Goal: Information Seeking & Learning: Learn about a topic

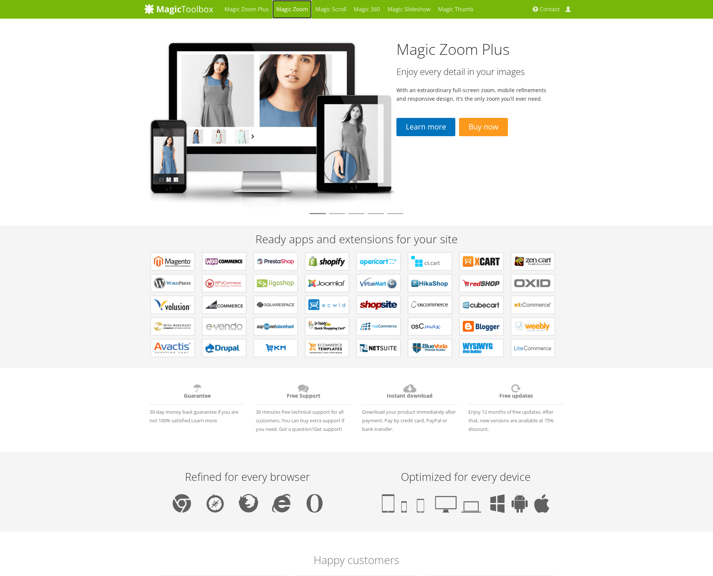
click at [287, 9] on link "Magic Zoom" at bounding box center [291, 9] width 39 height 19
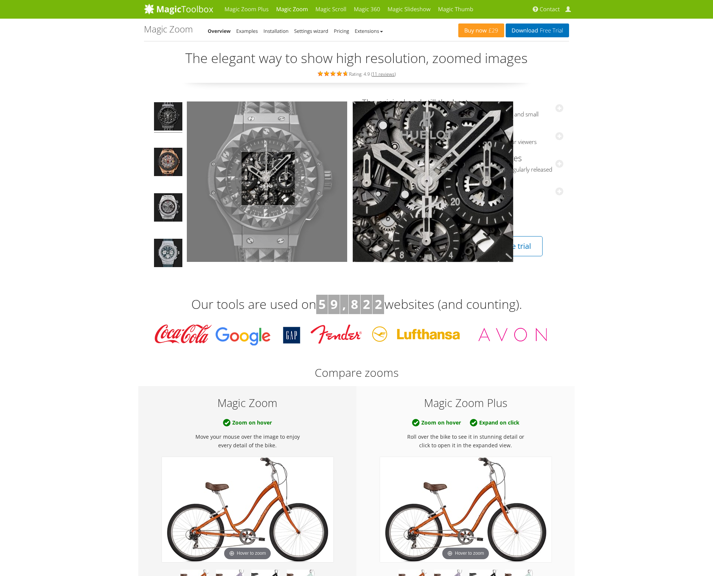
click at [268, 179] on img at bounding box center [267, 181] width 160 height 160
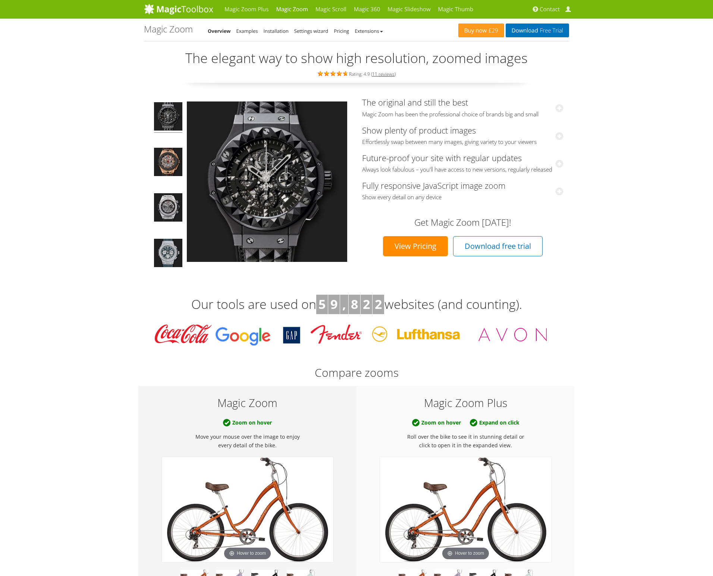
scroll to position [158, 0]
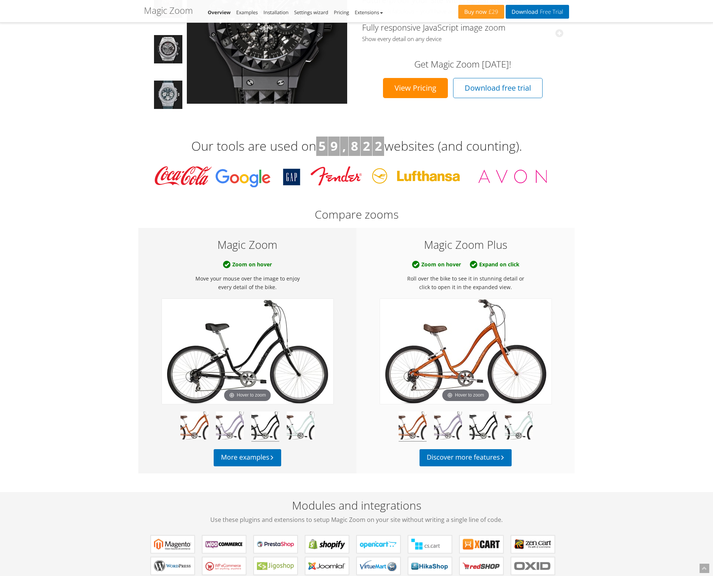
click at [261, 431] on img at bounding box center [265, 427] width 28 height 30
click at [293, 431] on img at bounding box center [301, 427] width 28 height 30
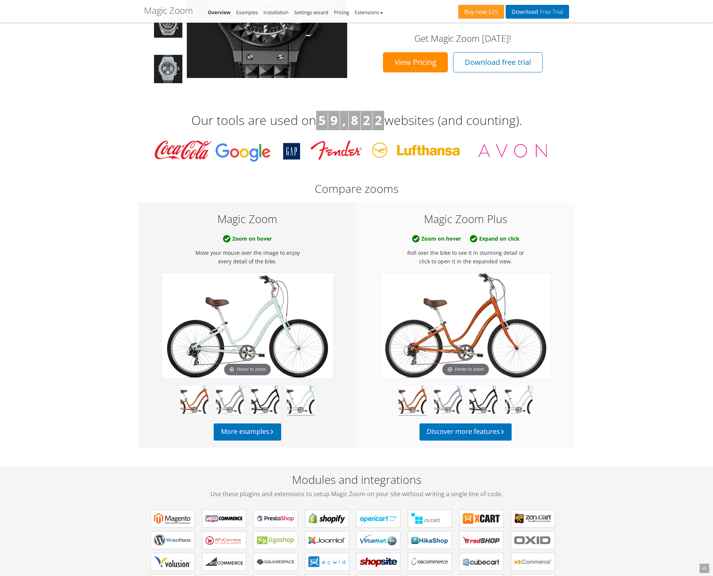
scroll to position [332, 0]
